Goal: Information Seeking & Learning: Check status

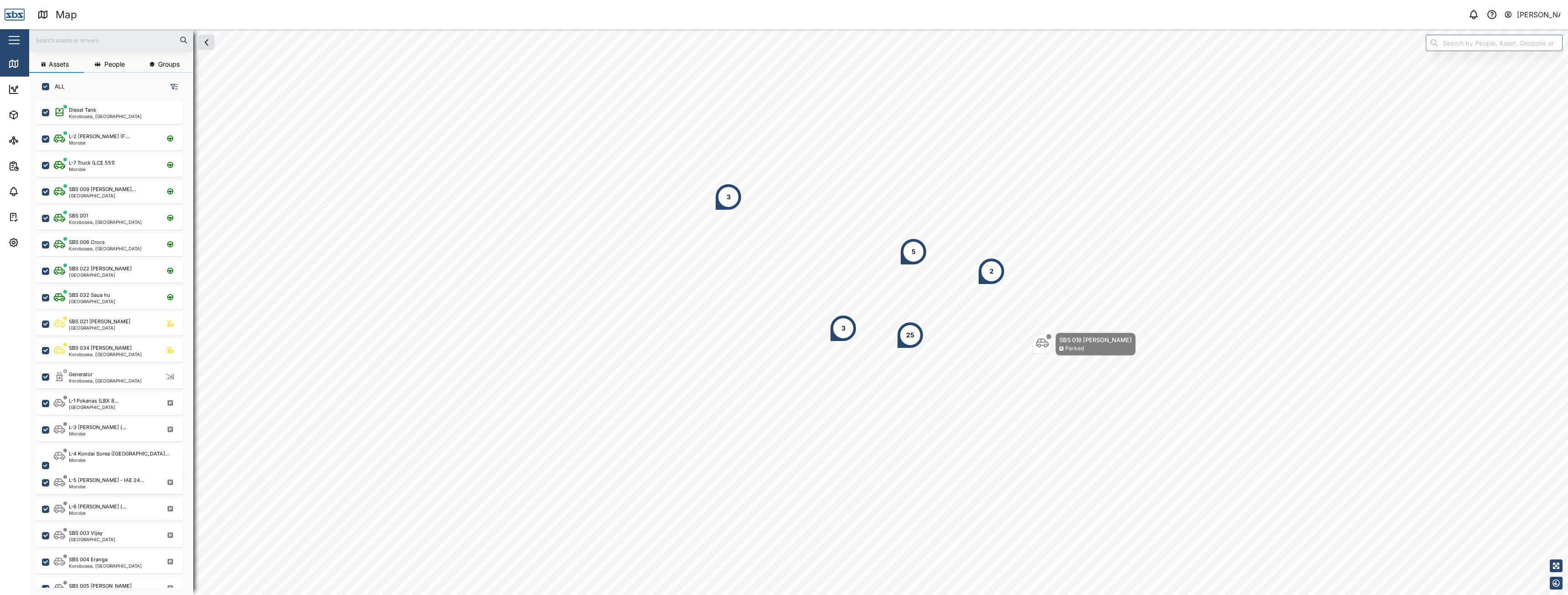
scroll to position [484, 142]
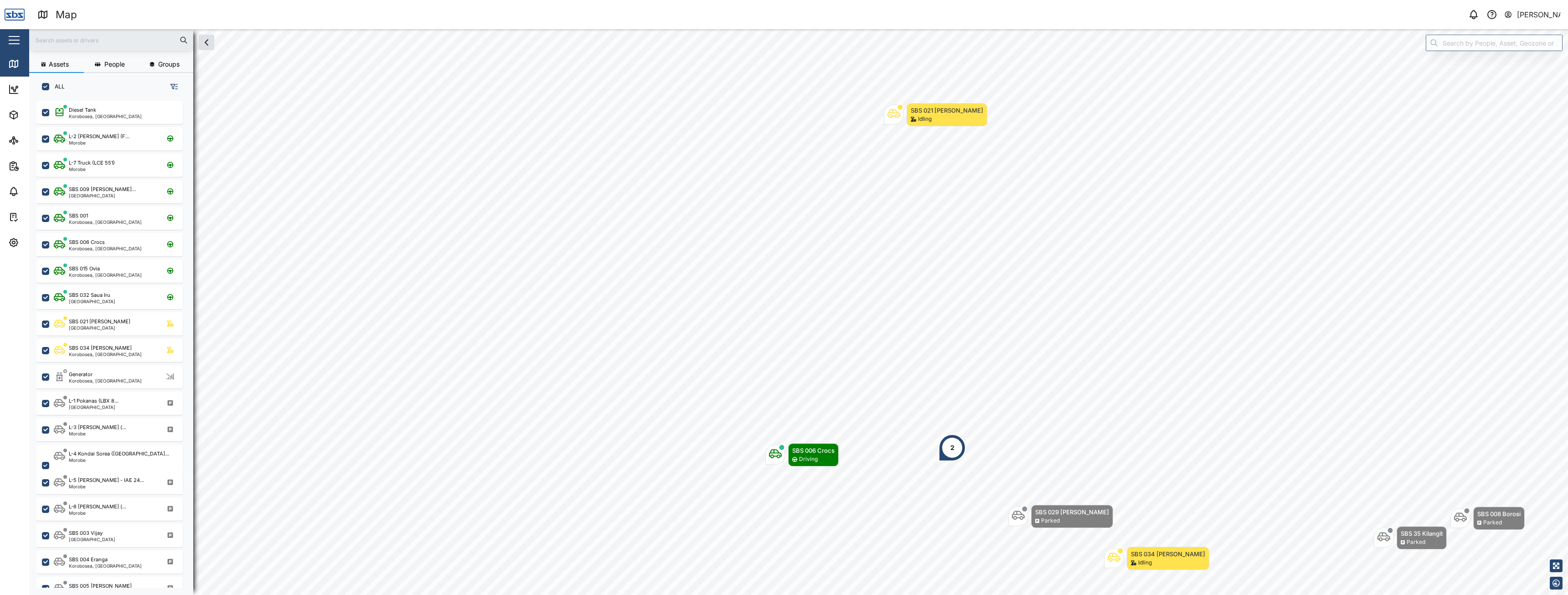
click at [94, 44] on input "text" at bounding box center [111, 40] width 153 height 13
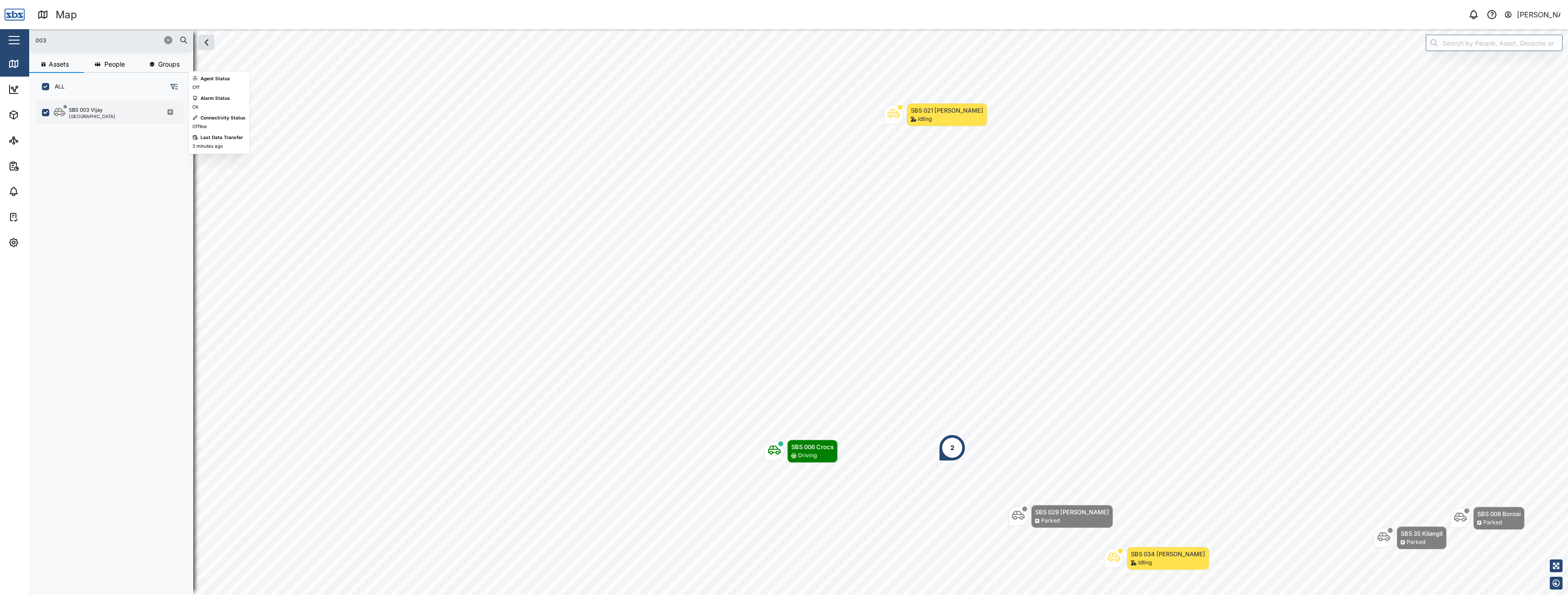
type input "003"
click at [103, 113] on div "SBS 003 Vijay [GEOGRAPHIC_DATA]" at bounding box center [115, 112] width 124 height 12
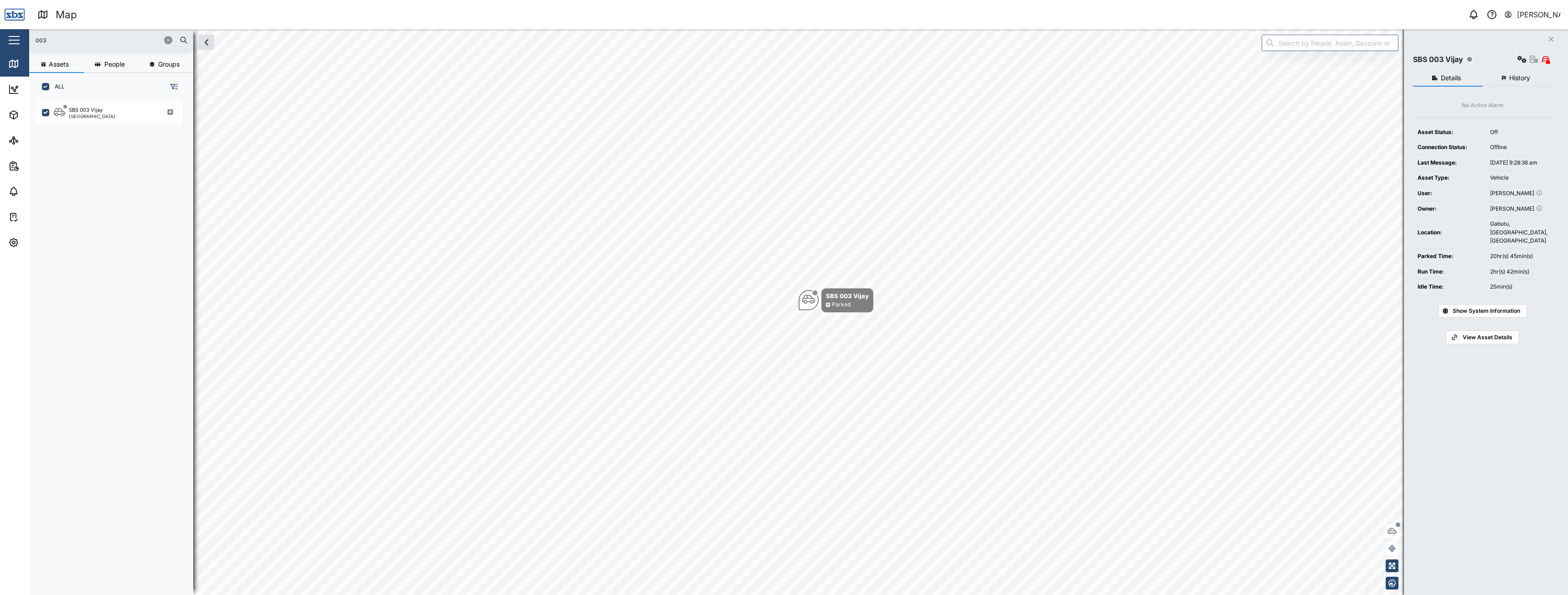
click at [1513, 73] on button "History" at bounding box center [1517, 78] width 70 height 16
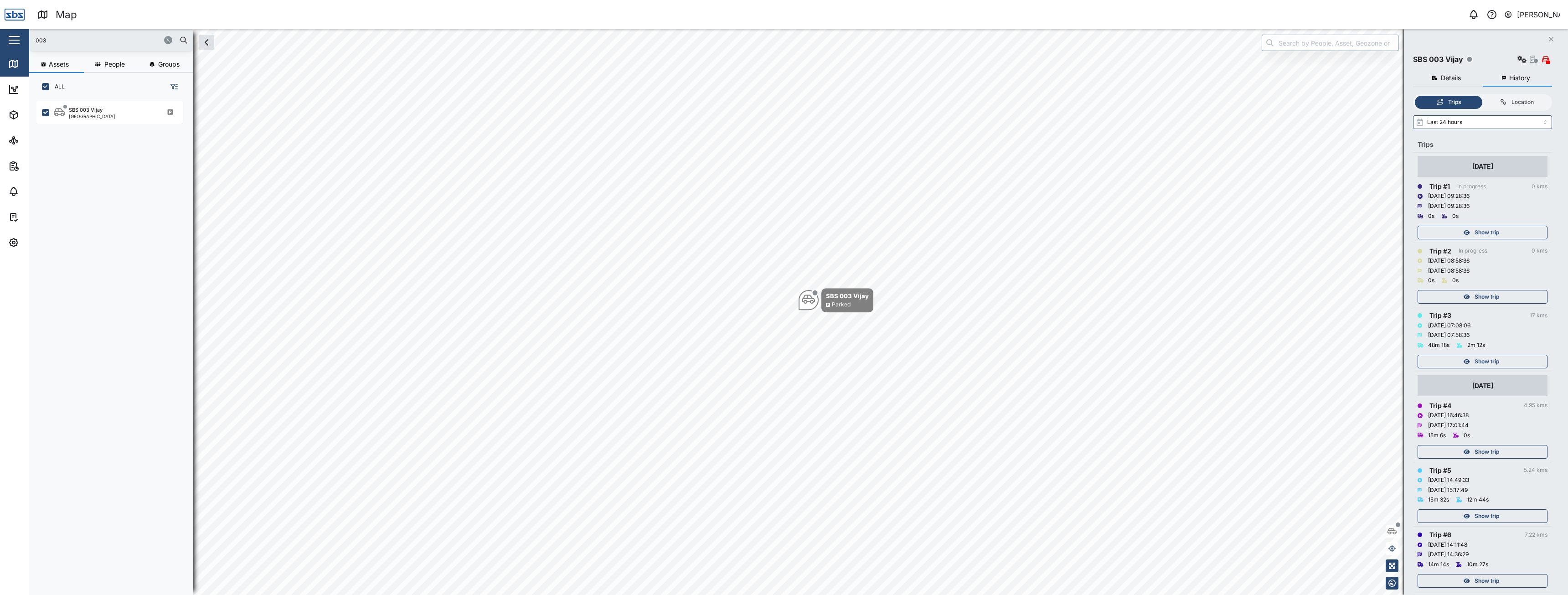
click at [1472, 228] on div "Show trip" at bounding box center [1481, 232] width 119 height 13
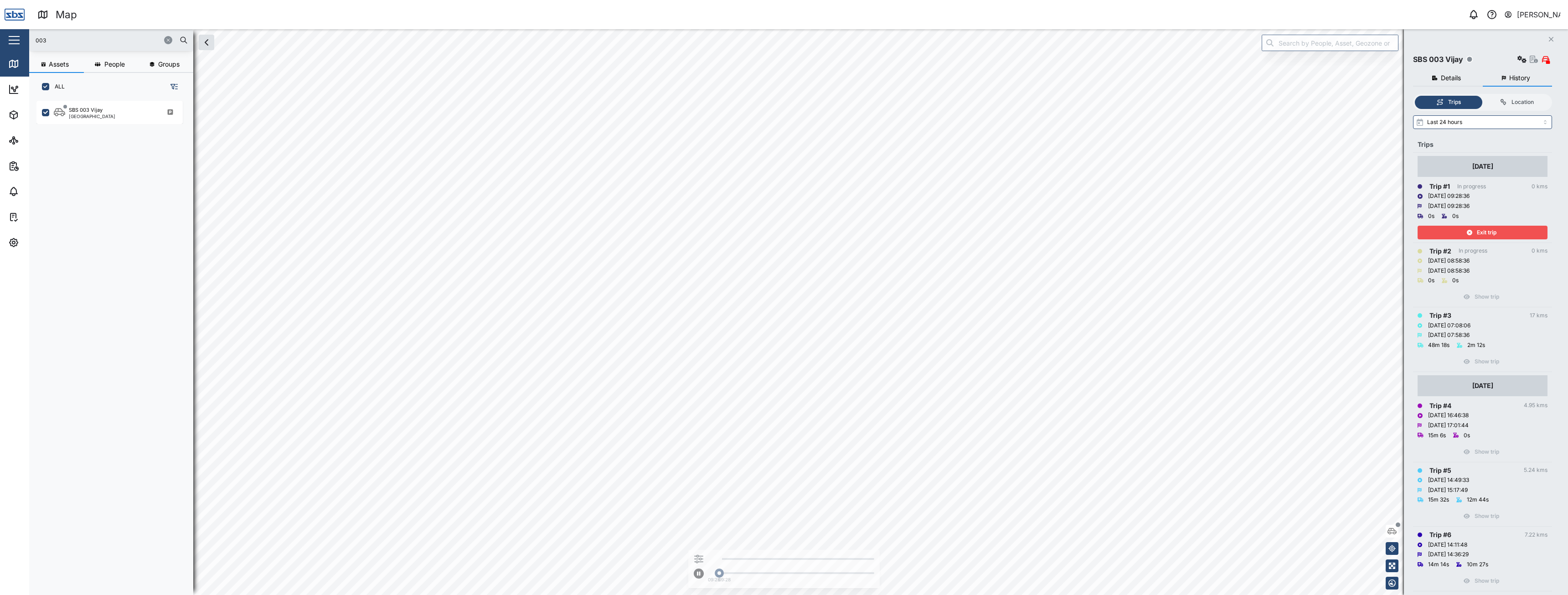
click at [1470, 231] on icon "button" at bounding box center [1469, 232] width 5 height 5
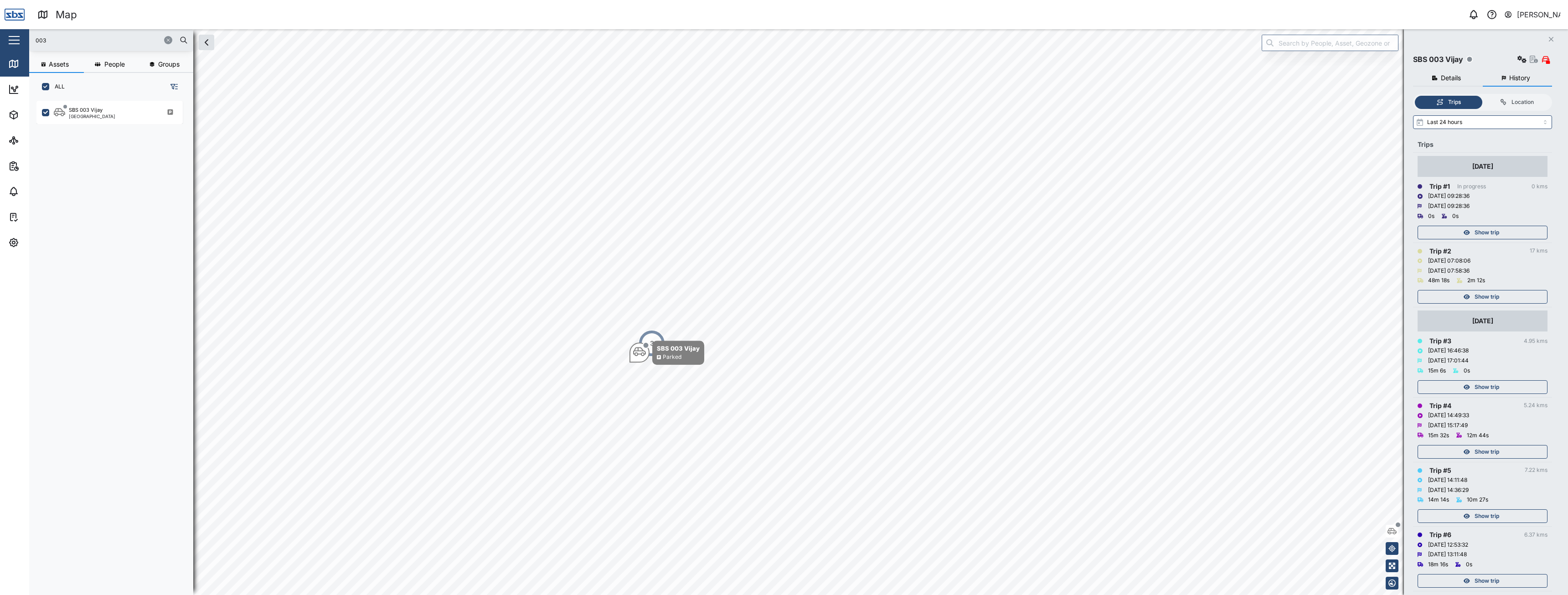
click at [168, 40] on icon "button" at bounding box center [168, 40] width 5 height 5
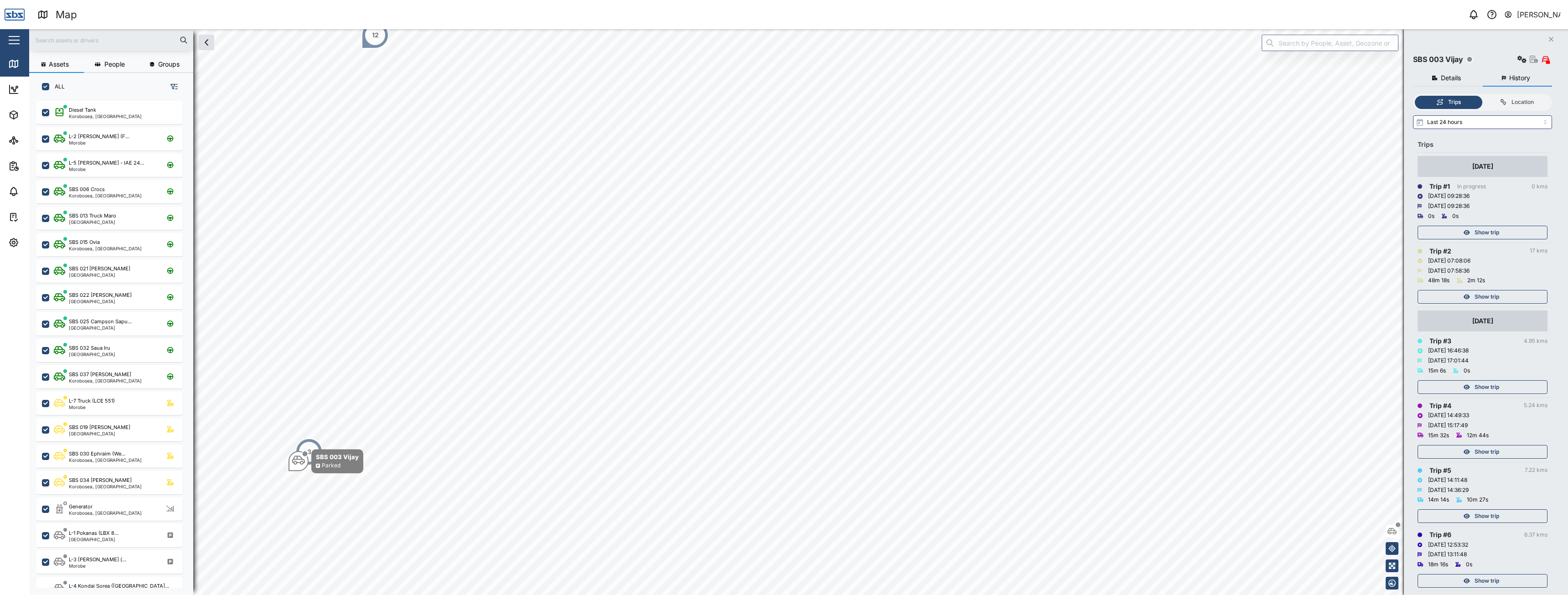
click at [1549, 40] on icon "Close" at bounding box center [1551, 39] width 5 height 7
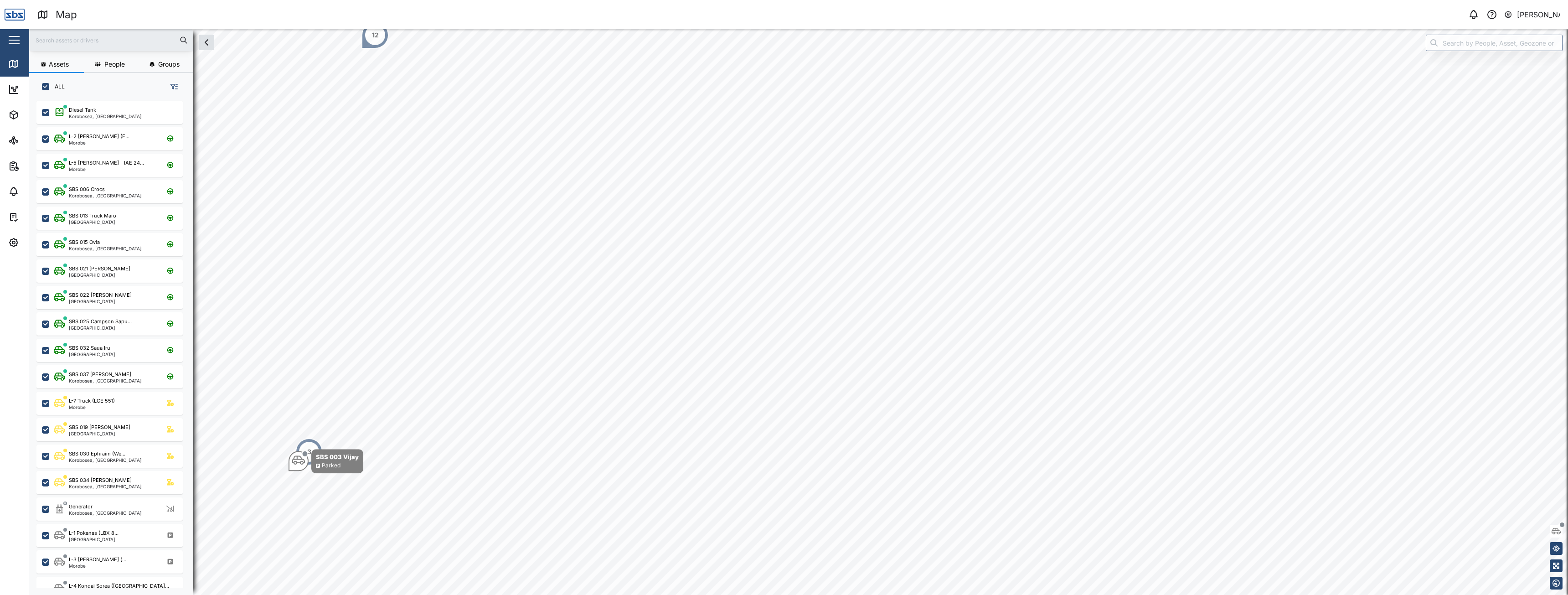
click at [92, 43] on input "text" at bounding box center [111, 40] width 153 height 13
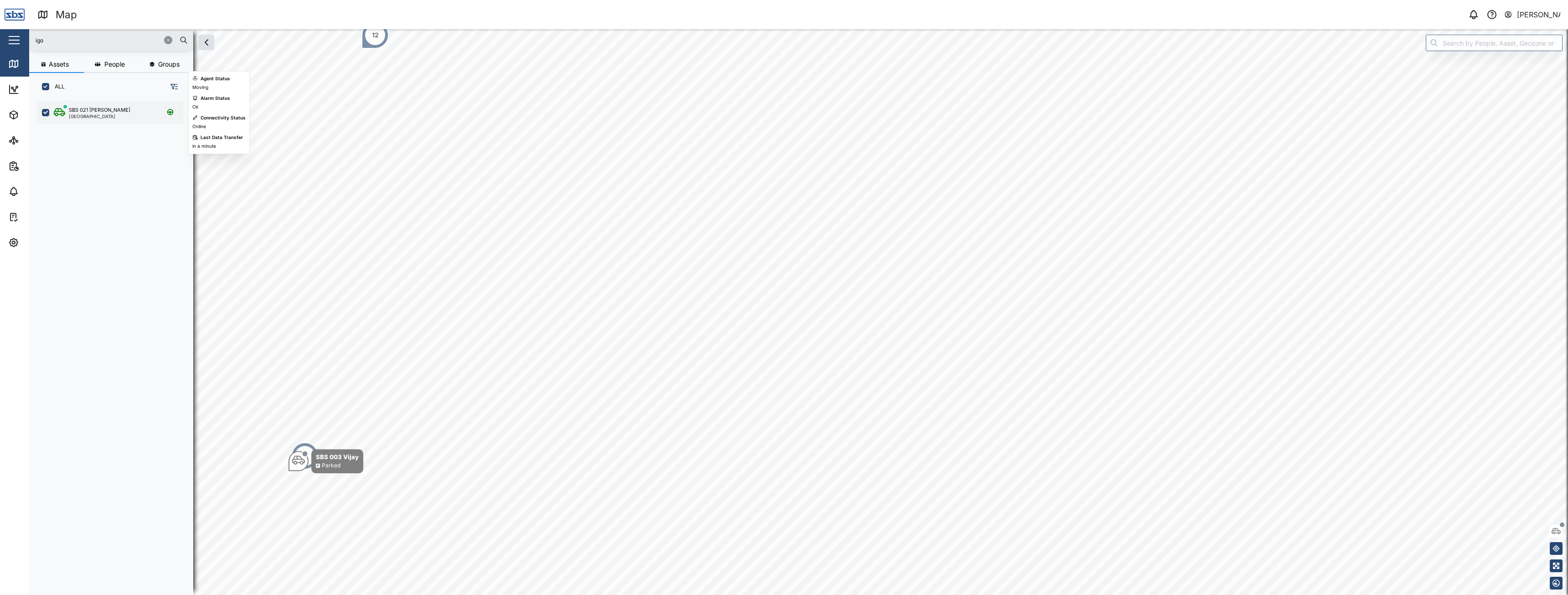
type input "igo"
click at [118, 113] on div "SBS 021 Igo Hegoi [GEOGRAPHIC_DATA]" at bounding box center [115, 112] width 124 height 12
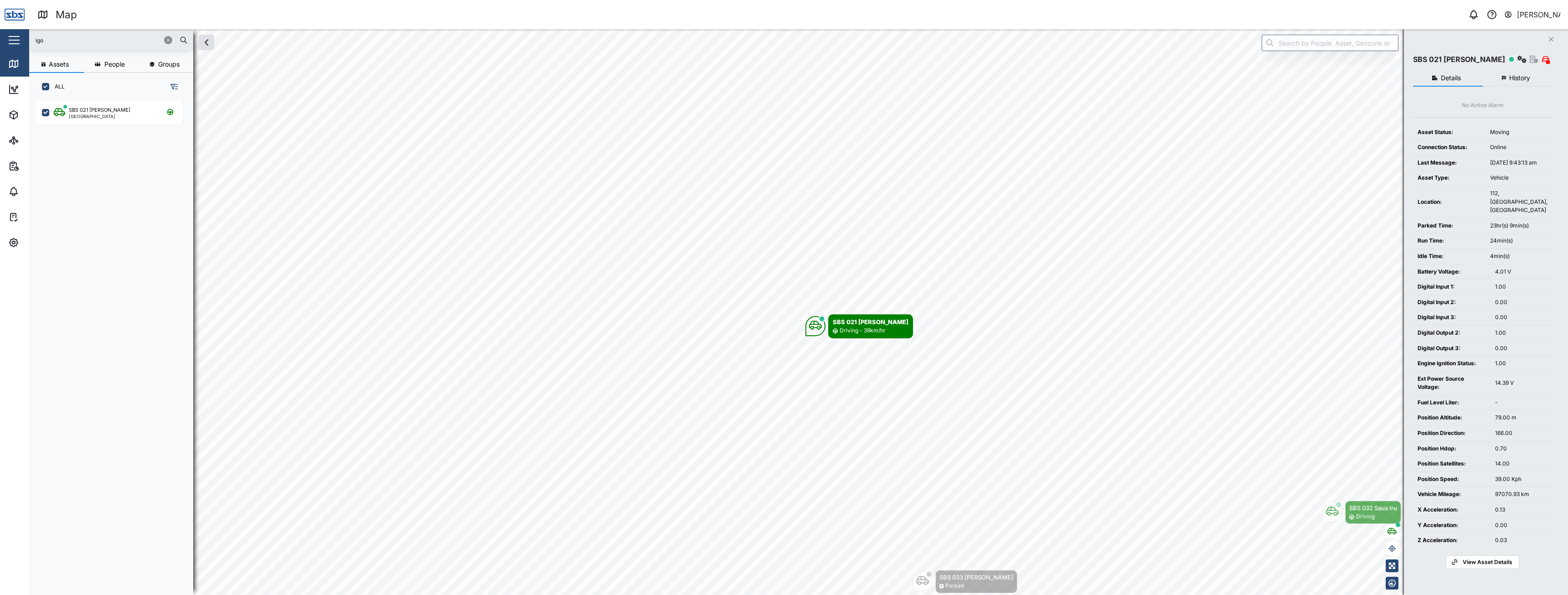
click at [1516, 76] on span "History" at bounding box center [1519, 78] width 21 height 6
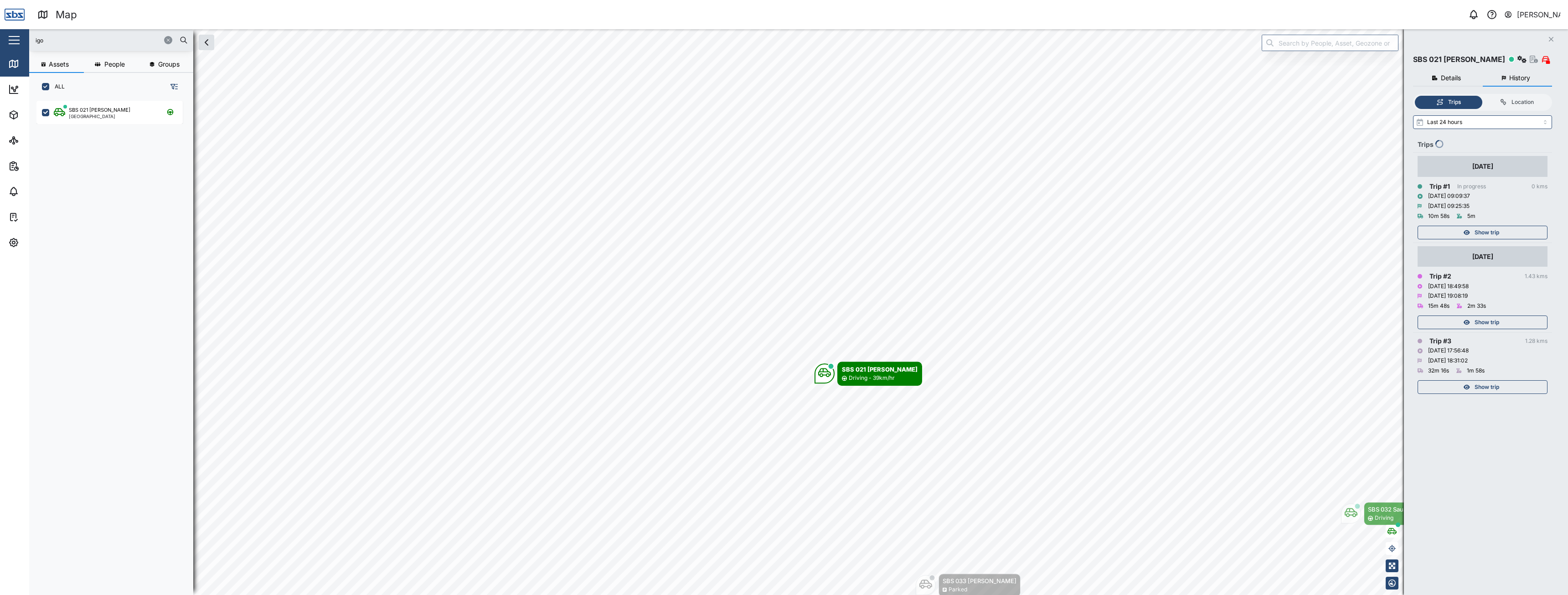
click at [1482, 230] on span "Show trip" at bounding box center [1486, 232] width 24 height 13
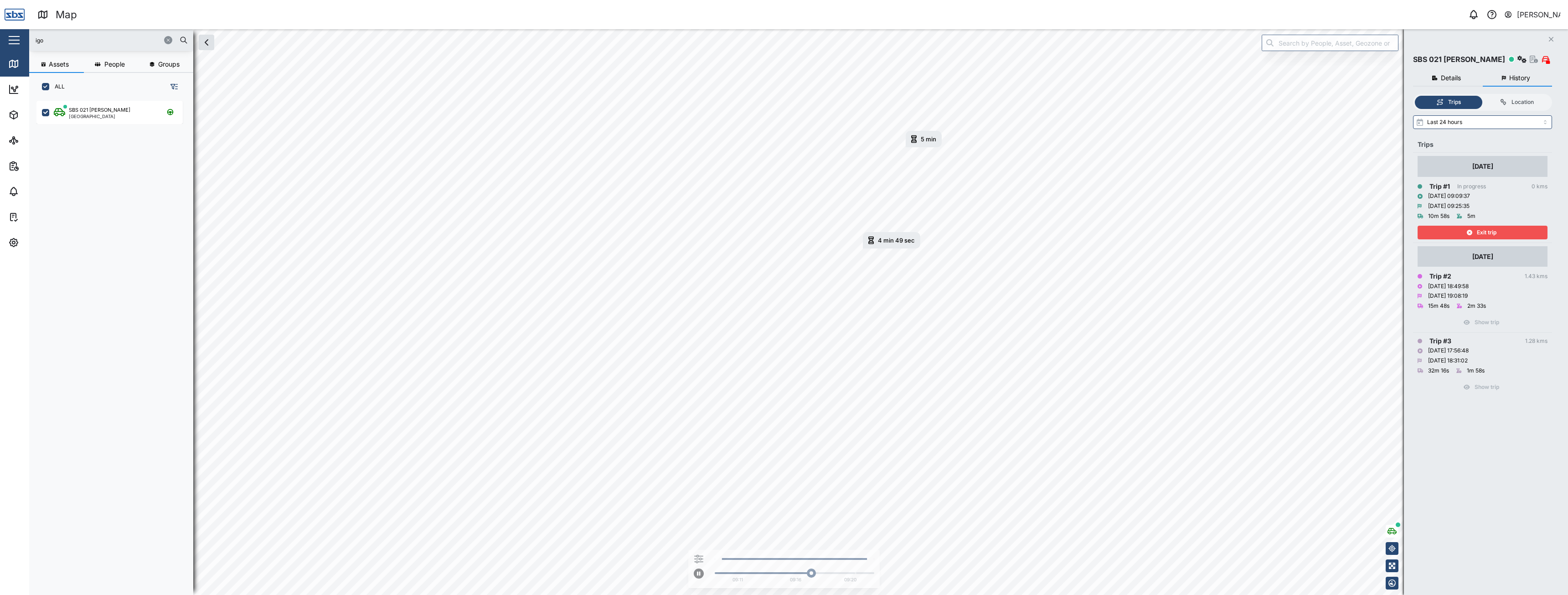
click at [1436, 227] on div "Exit trip" at bounding box center [1481, 232] width 119 height 13
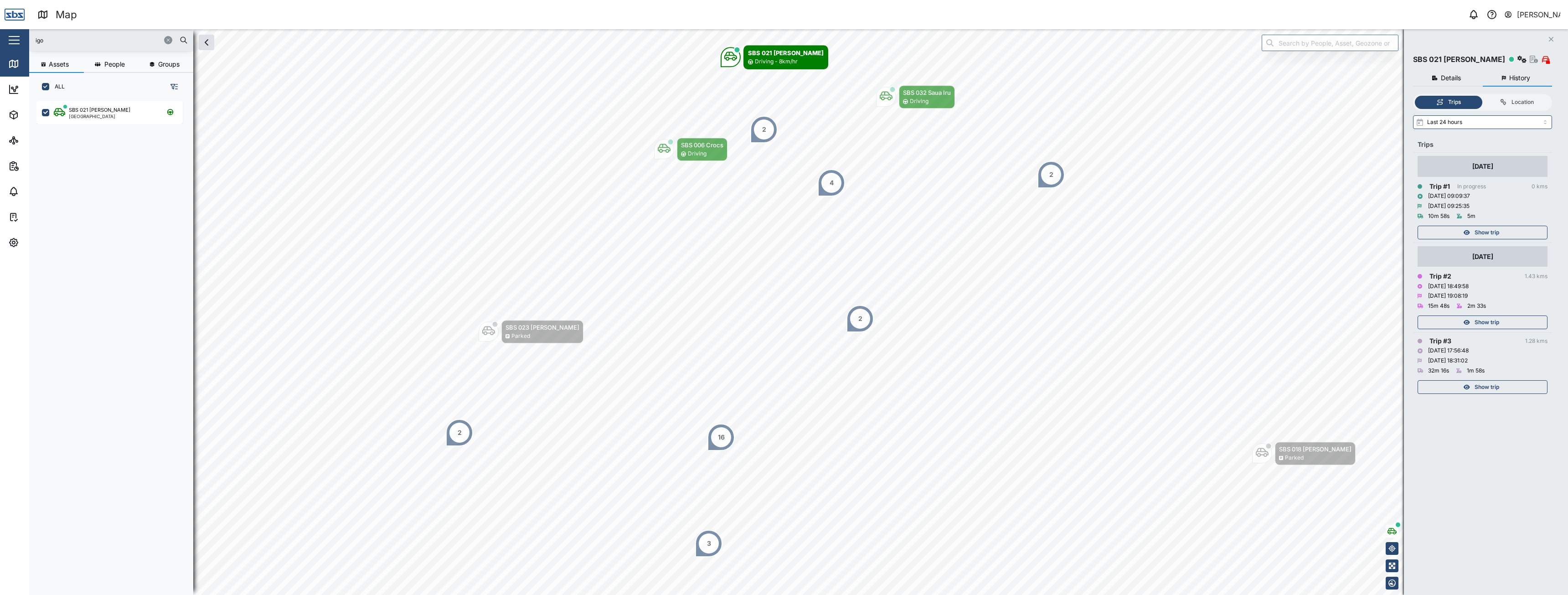
click at [710, 549] on div "3" at bounding box center [709, 543] width 27 height 27
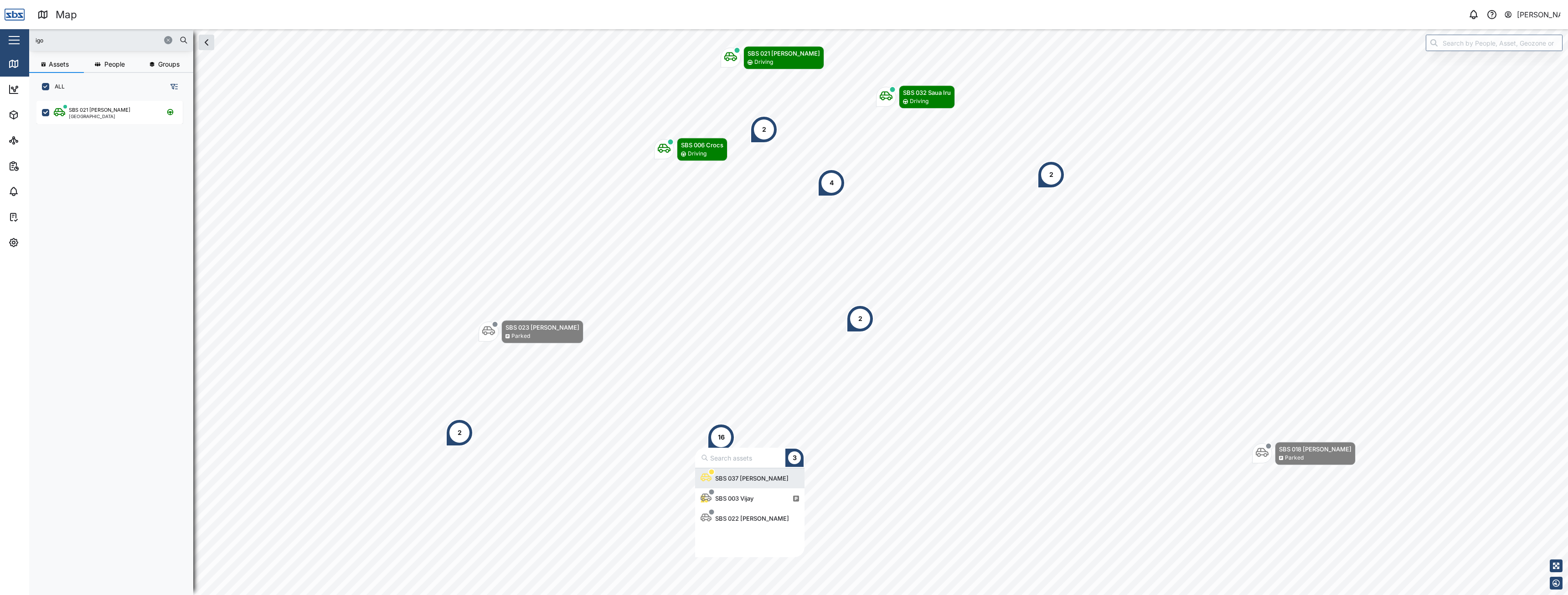
scroll to position [82, 102]
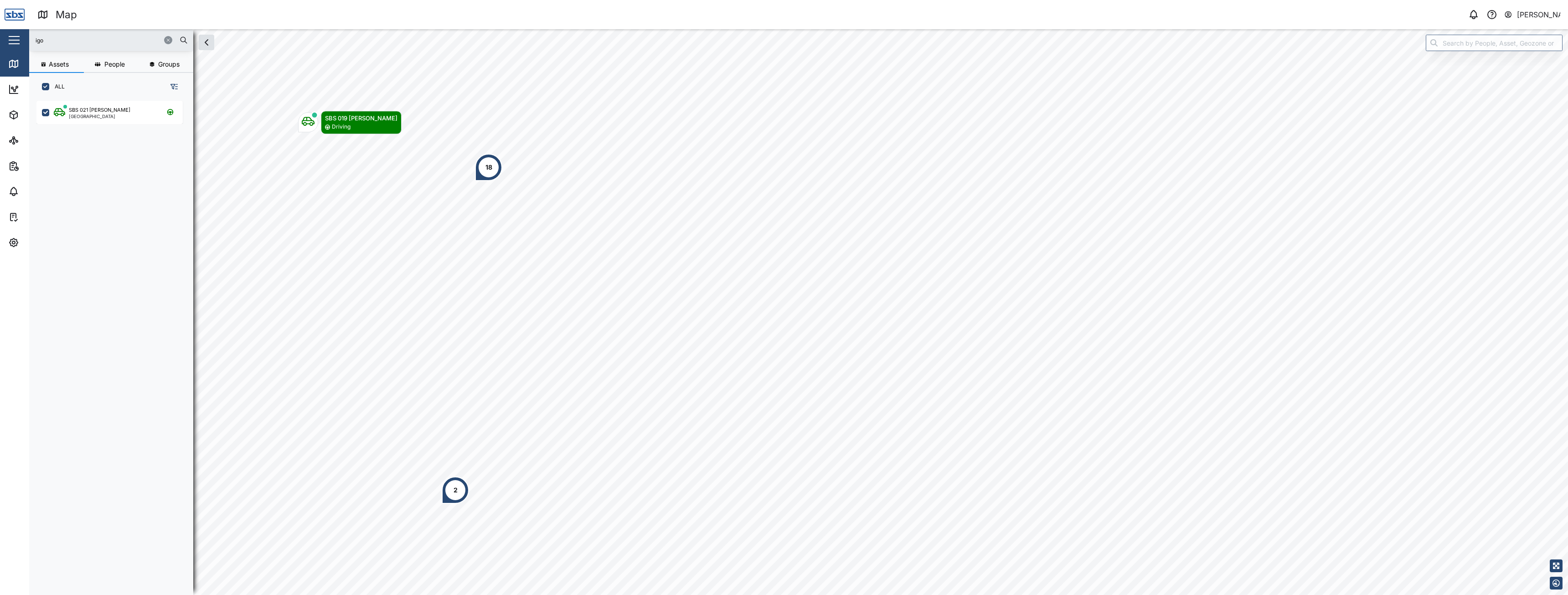
click at [169, 41] on icon "button" at bounding box center [168, 40] width 5 height 5
